Goal: Information Seeking & Learning: Learn about a topic

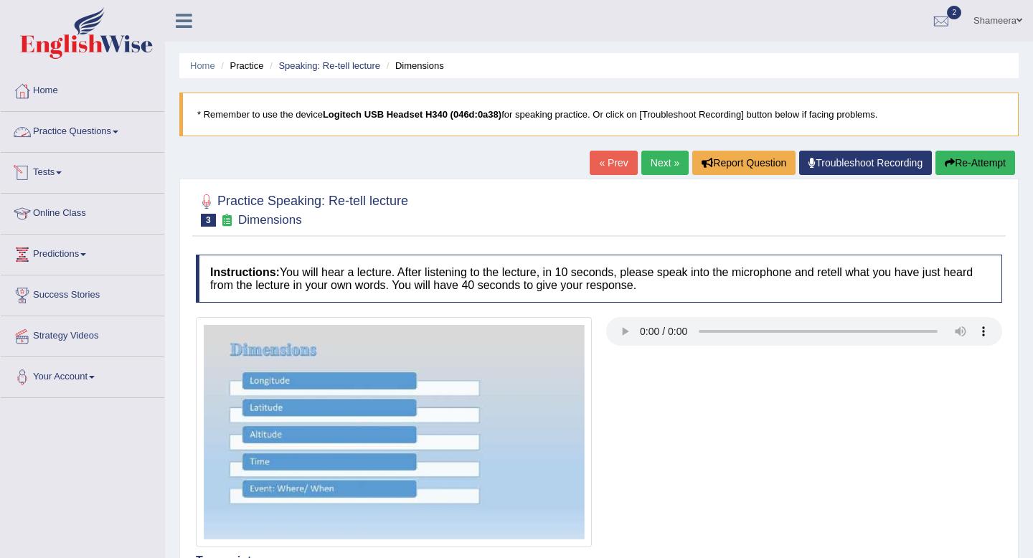
click at [113, 130] on link "Practice Questions" at bounding box center [83, 130] width 164 height 36
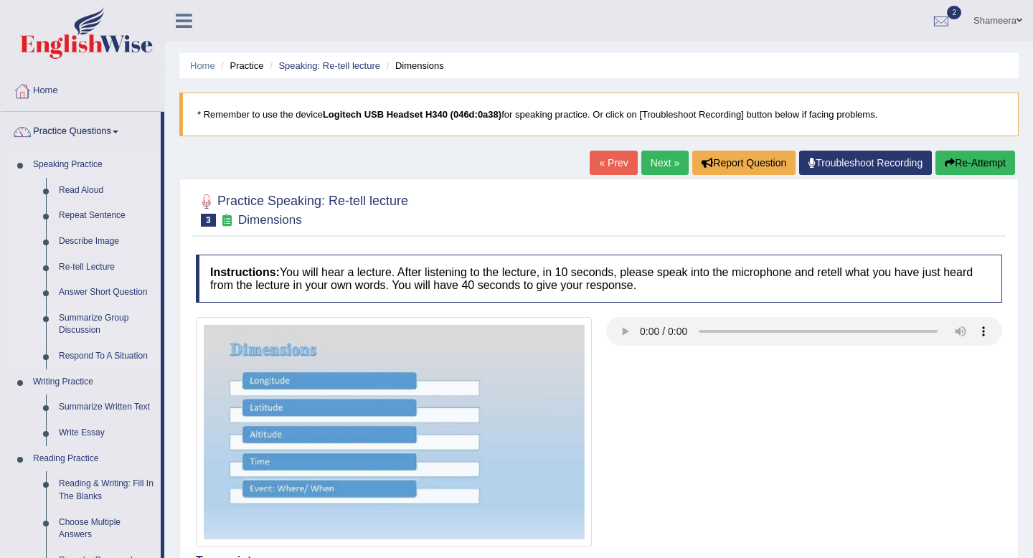
click at [102, 321] on link "Summarize Group Discussion" at bounding box center [106, 325] width 108 height 38
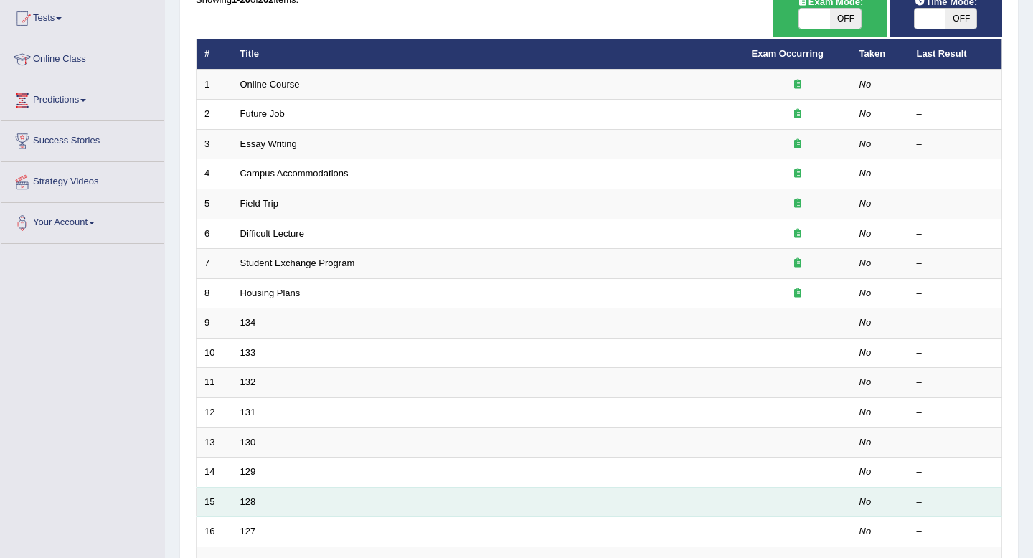
scroll to position [8, 0]
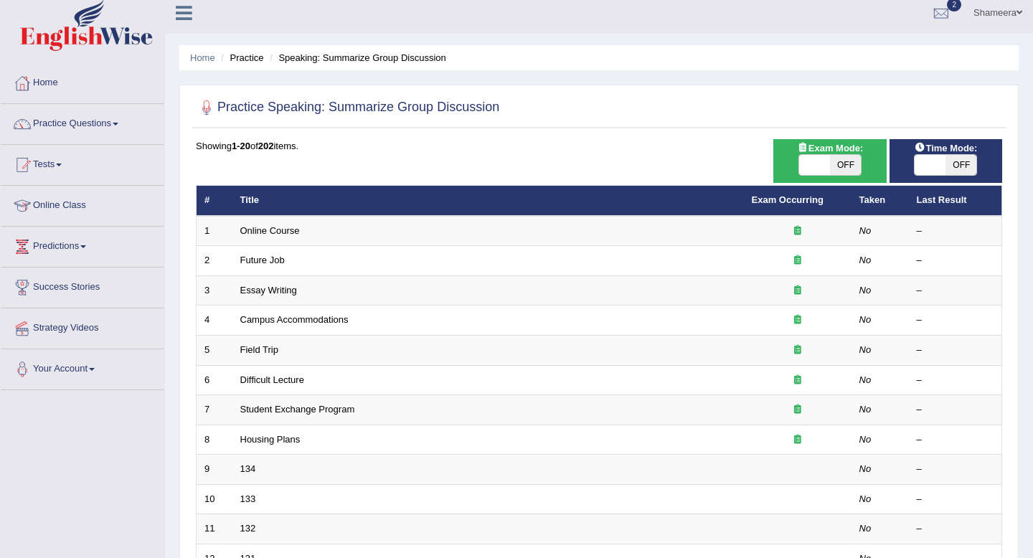
click at [819, 166] on span at bounding box center [814, 165] width 31 height 20
checkbox input "true"
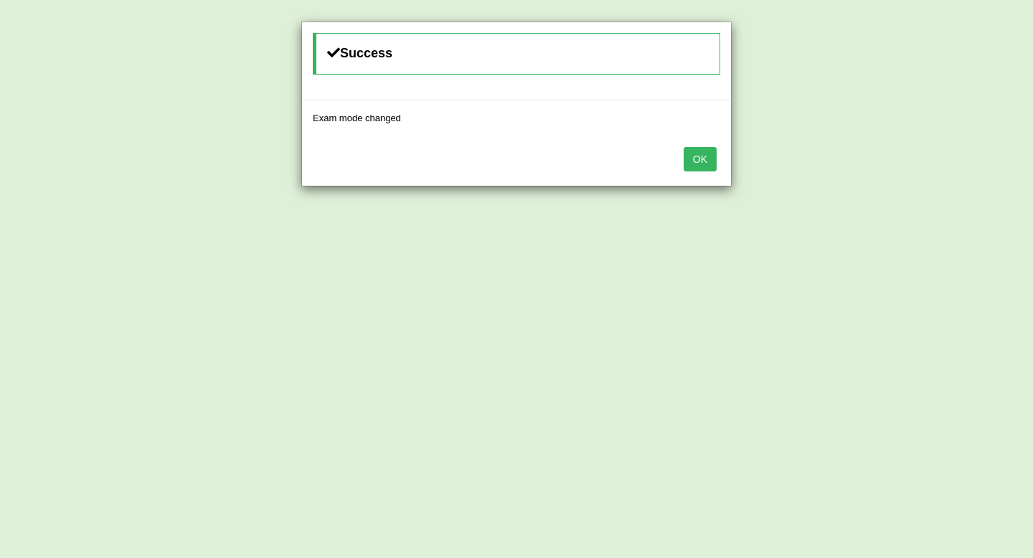
click at [700, 156] on button "OK" at bounding box center [700, 159] width 33 height 24
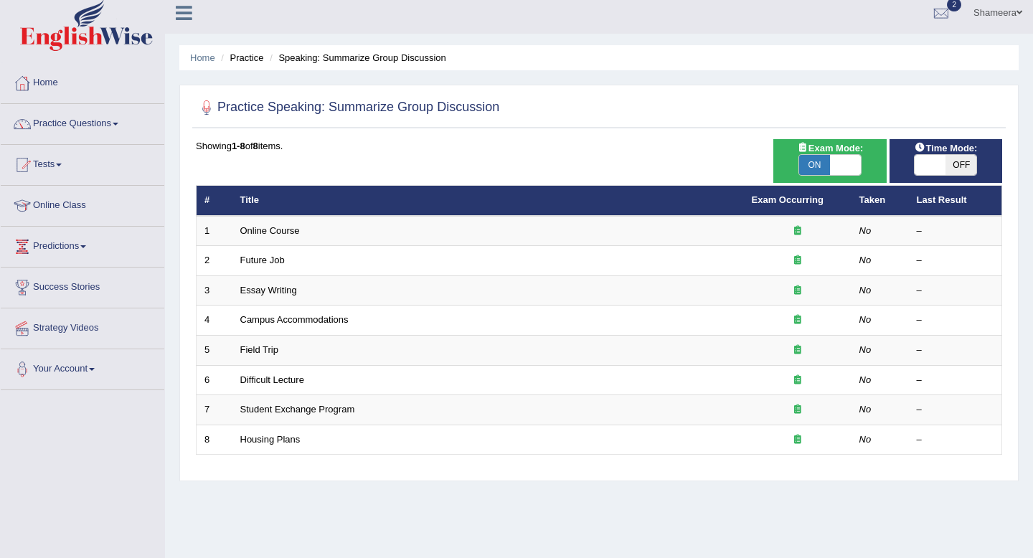
click at [833, 169] on span at bounding box center [845, 165] width 31 height 20
checkbox input "false"
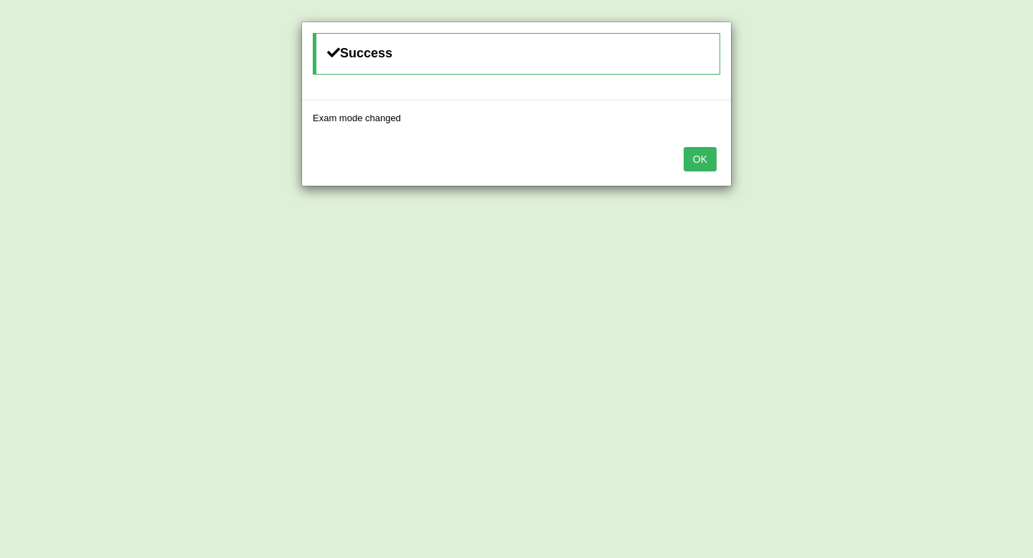
click at [707, 165] on button "OK" at bounding box center [700, 159] width 33 height 24
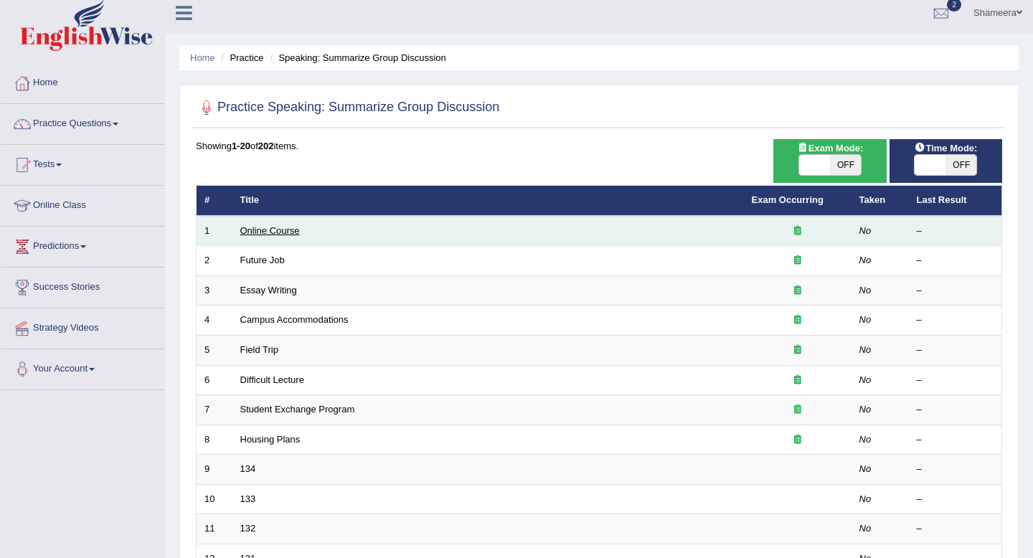
click at [283, 228] on link "Online Course" at bounding box center [270, 230] width 60 height 11
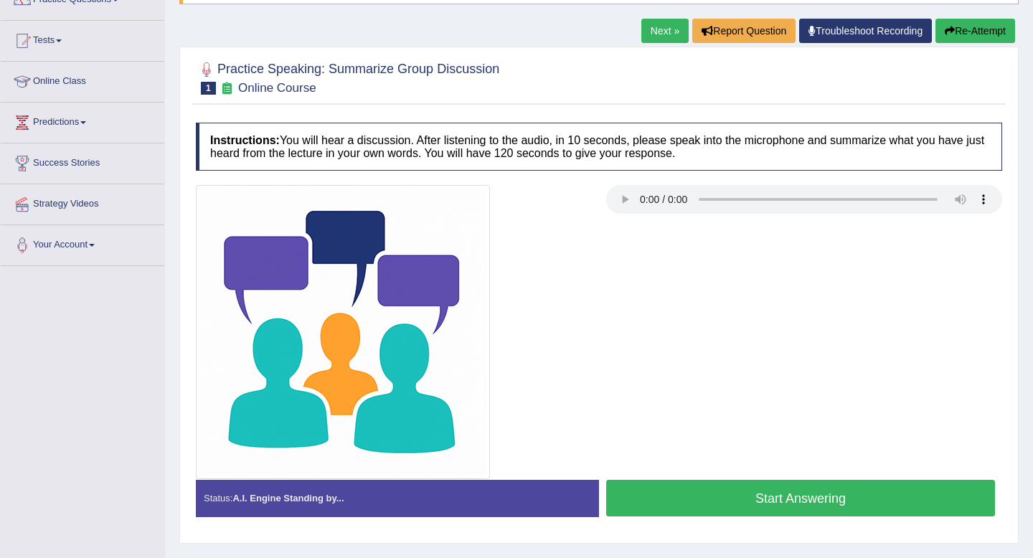
scroll to position [134, 0]
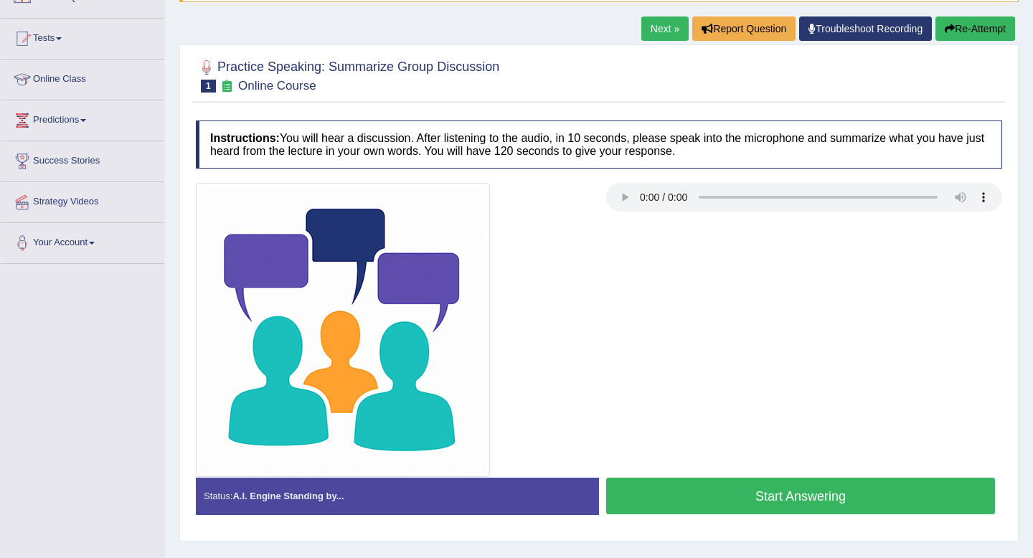
click at [708, 310] on div at bounding box center [599, 330] width 821 height 294
click at [862, 500] on button "Start Answering" at bounding box center [800, 496] width 389 height 37
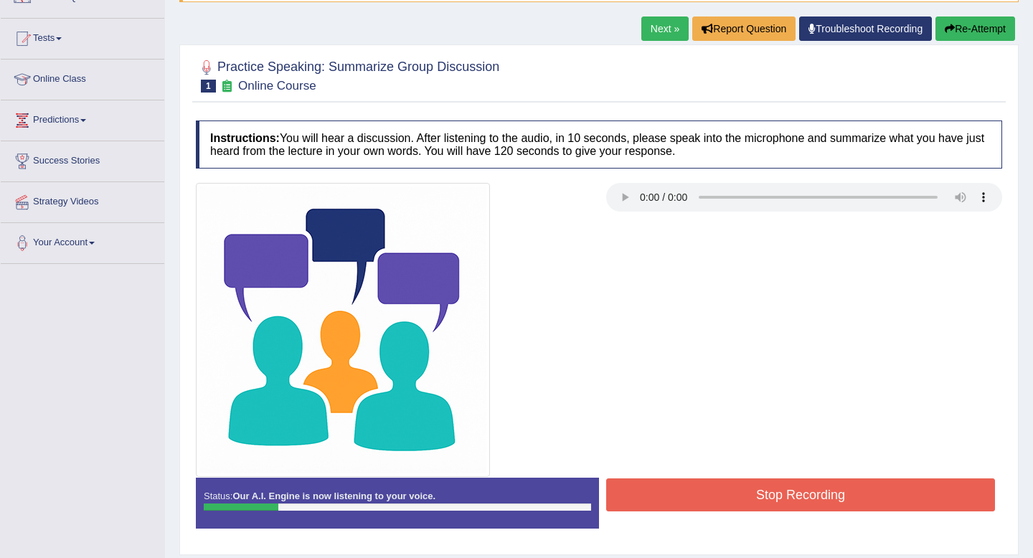
click at [977, 30] on button "Re-Attempt" at bounding box center [976, 29] width 80 height 24
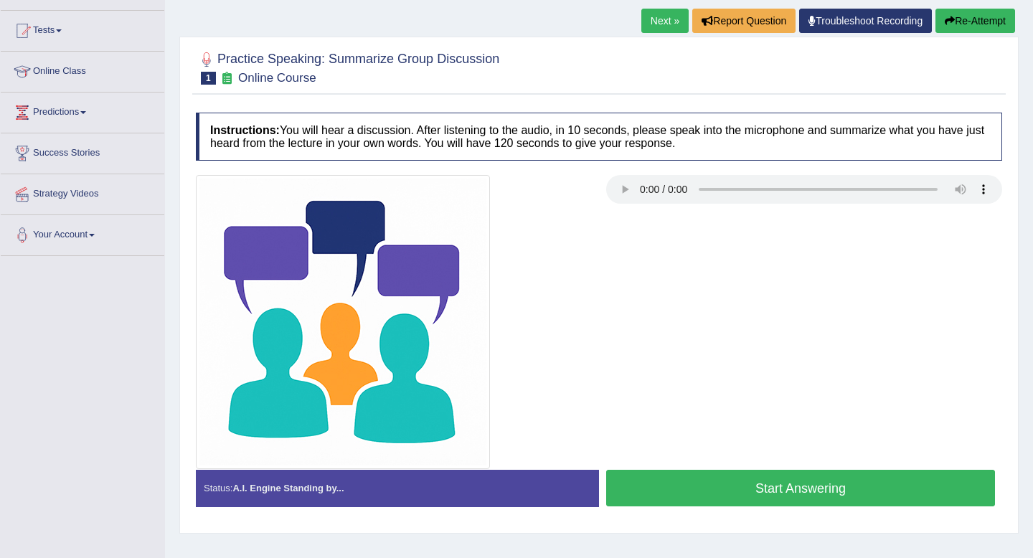
scroll to position [134, 0]
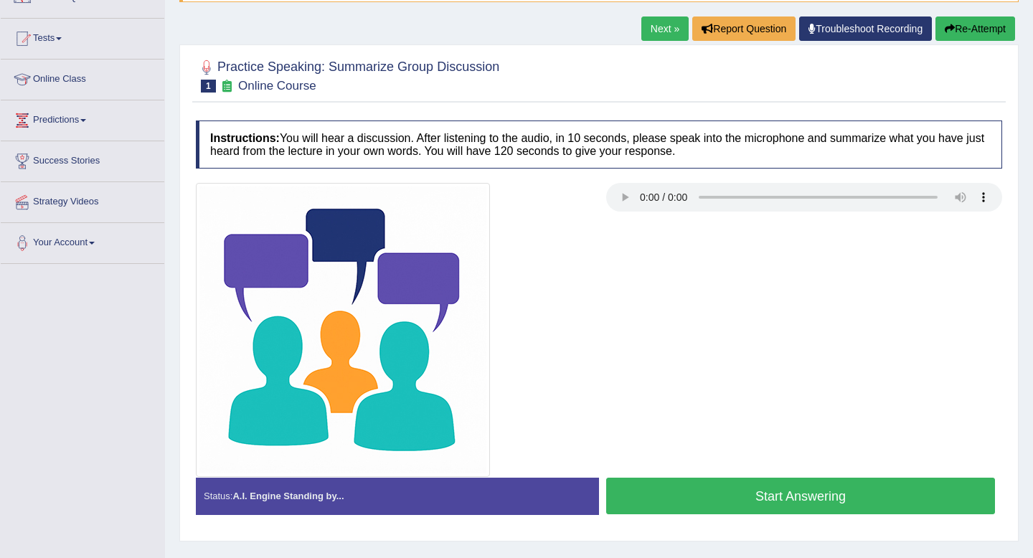
click at [710, 499] on button "Start Answering" at bounding box center [800, 496] width 389 height 37
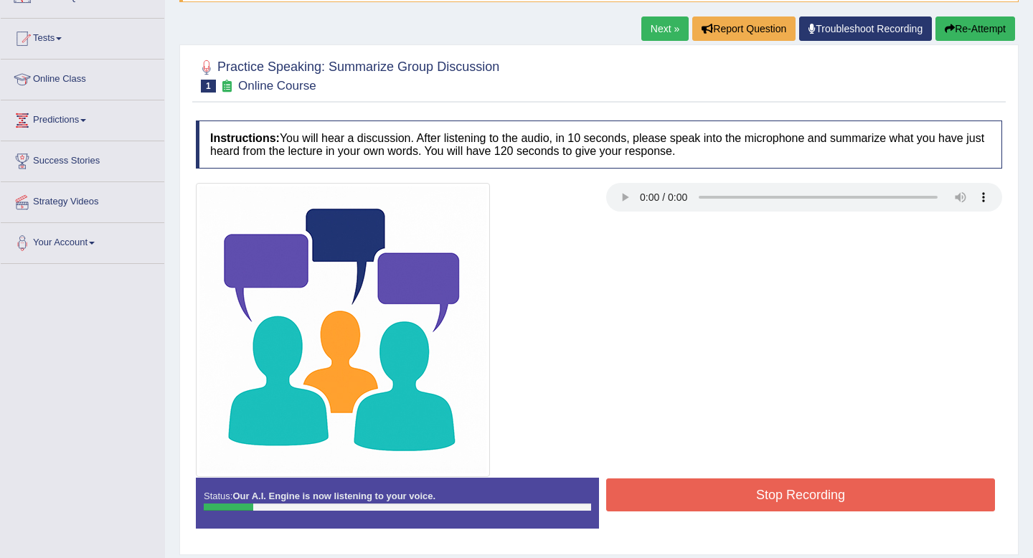
click at [786, 489] on button "Stop Recording" at bounding box center [800, 495] width 389 height 33
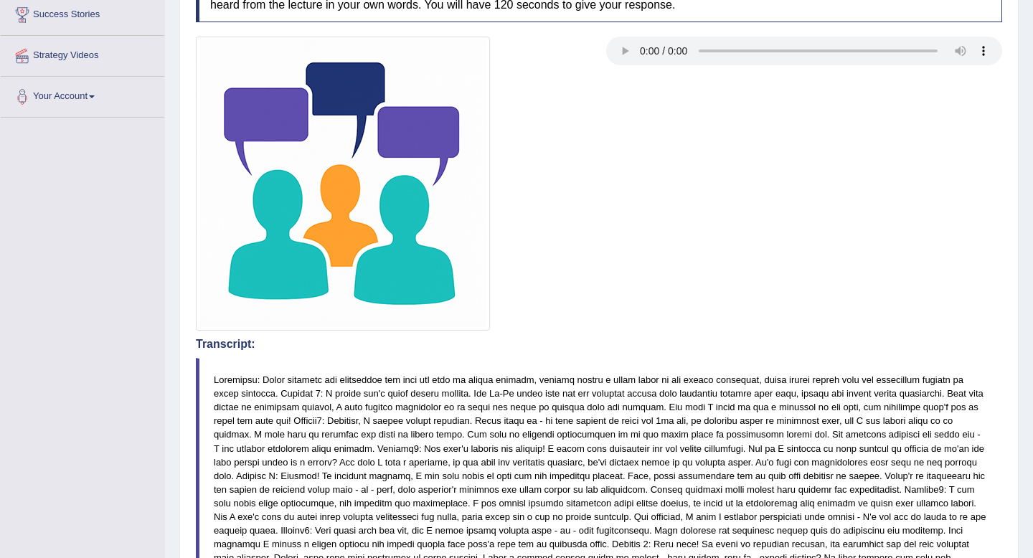
scroll to position [0, 0]
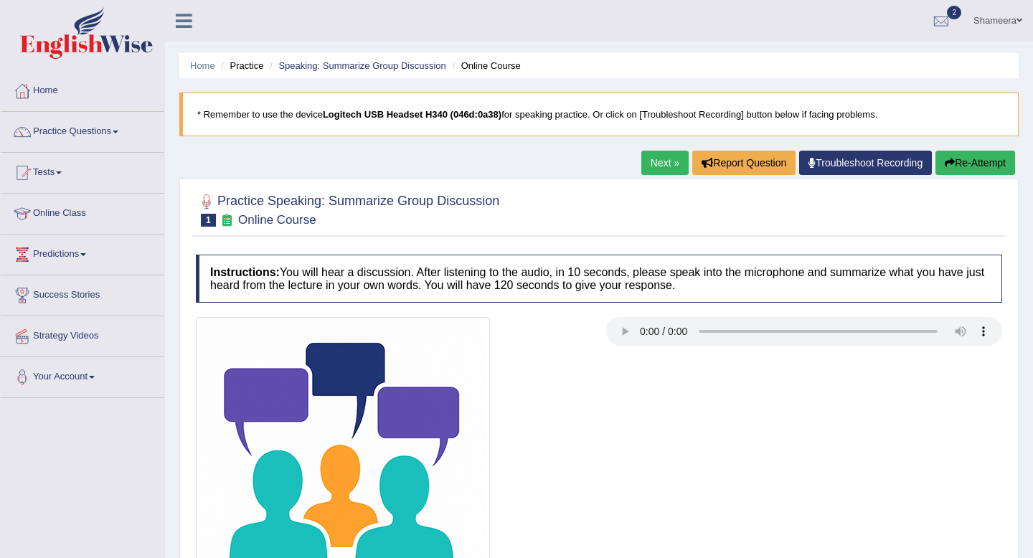
click at [997, 156] on button "Re-Attempt" at bounding box center [976, 163] width 80 height 24
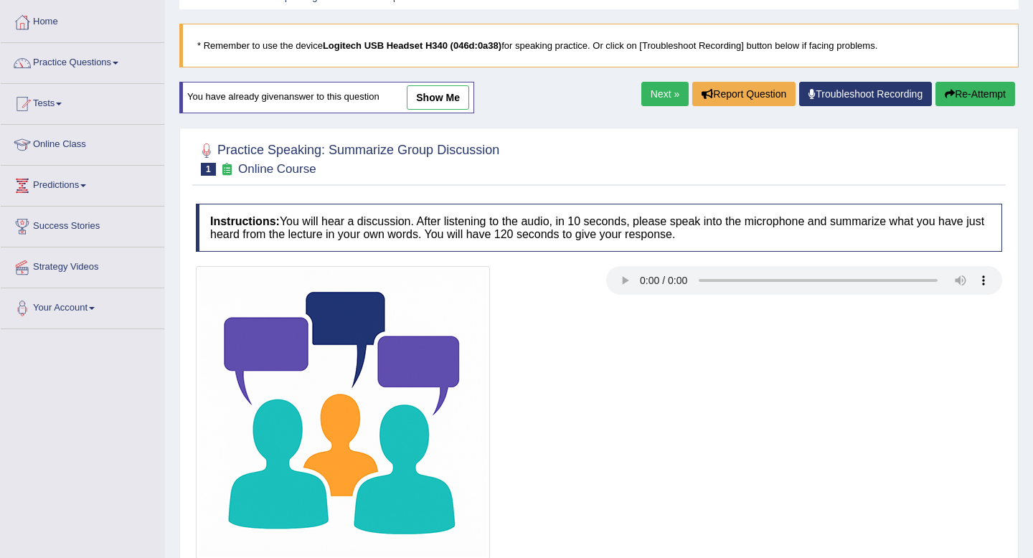
scroll to position [195, 0]
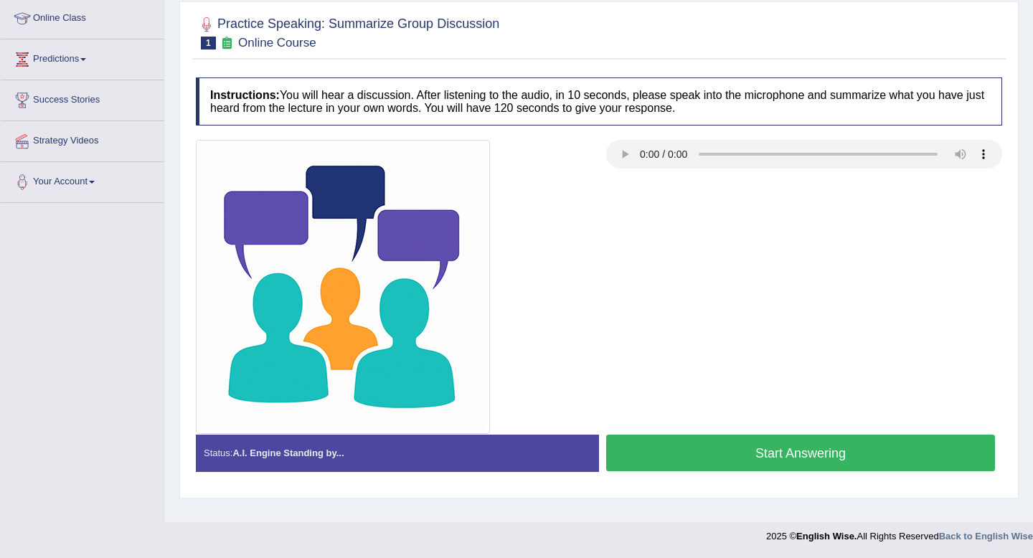
click at [697, 455] on button "Start Answering" at bounding box center [800, 453] width 389 height 37
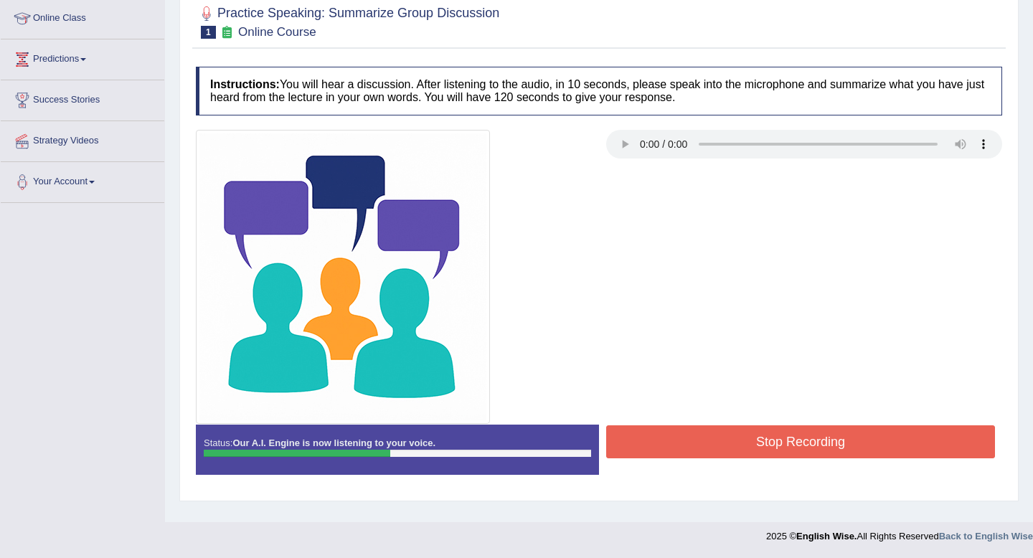
click at [750, 438] on button "Stop Recording" at bounding box center [800, 441] width 389 height 33
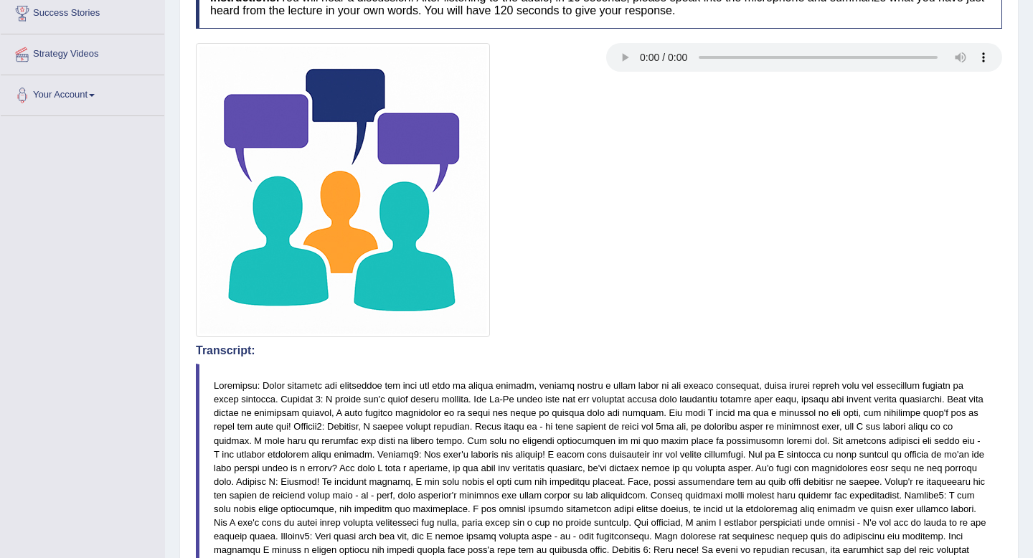
scroll to position [0, 0]
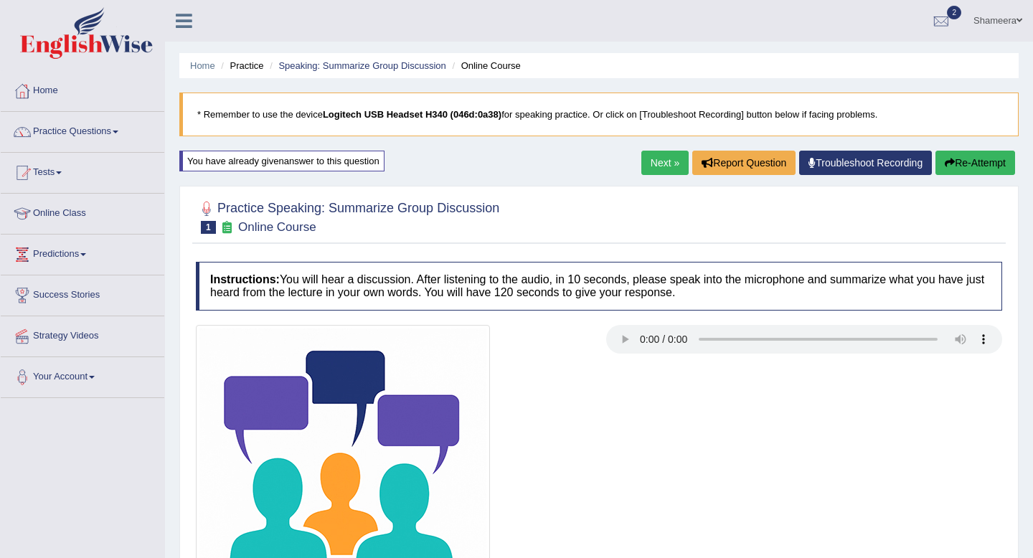
click at [657, 165] on link "Next »" at bounding box center [664, 163] width 47 height 24
